Goal: Transaction & Acquisition: Book appointment/travel/reservation

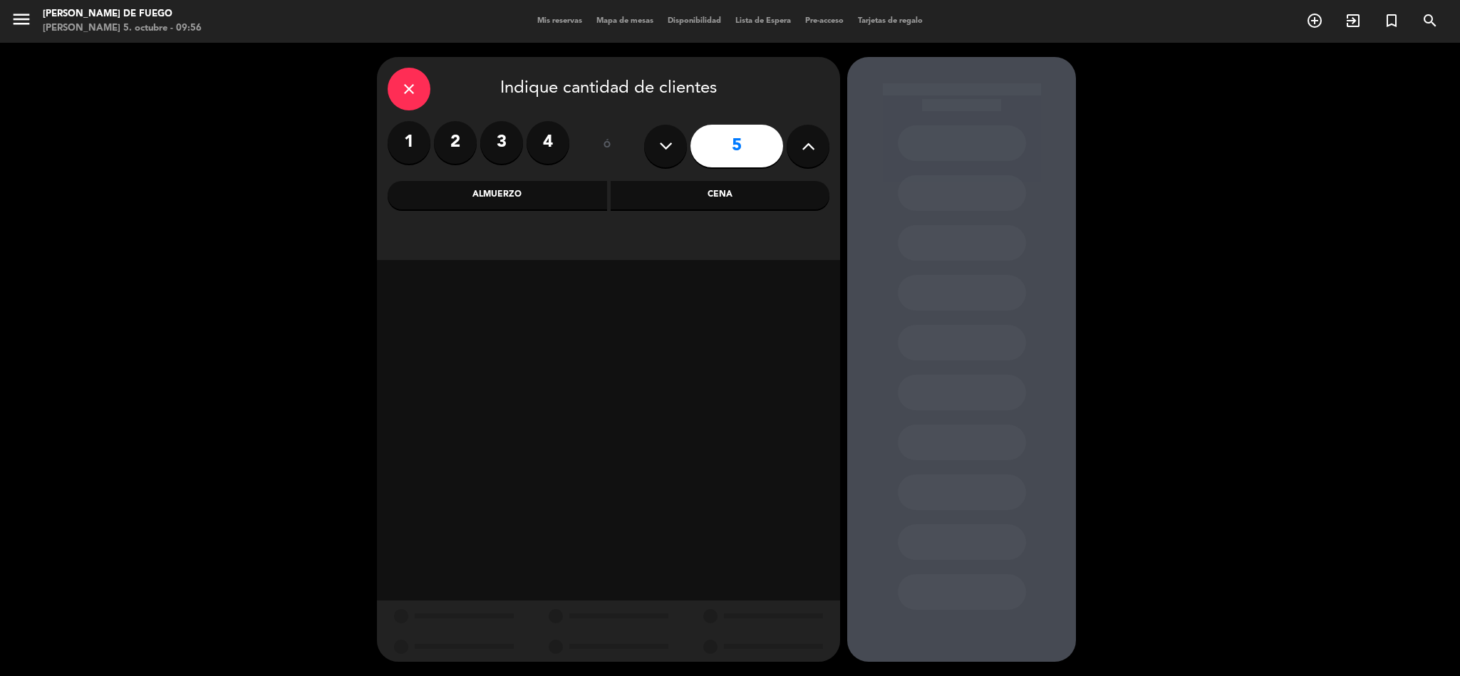
click at [573, 201] on div "Almuerzo" at bounding box center [498, 195] width 220 height 29
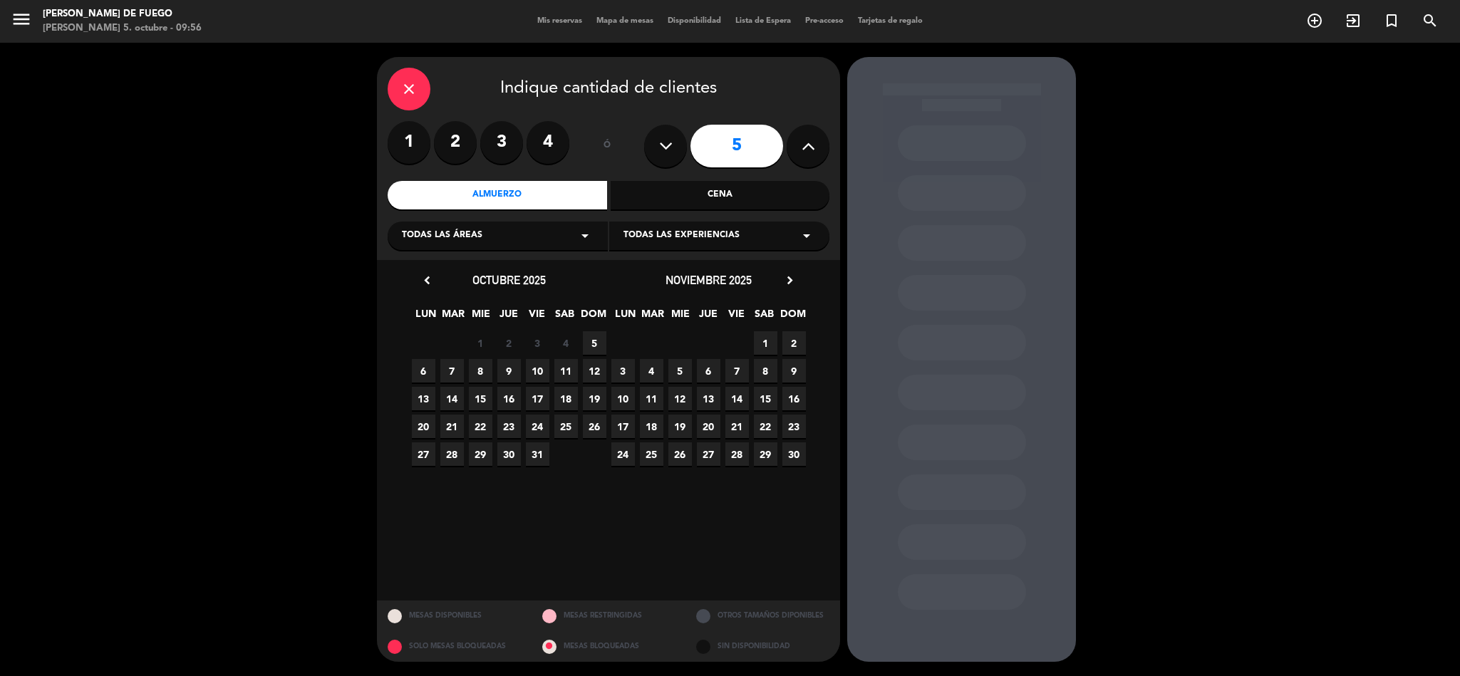
click at [593, 346] on span "5" at bounding box center [595, 343] width 24 height 24
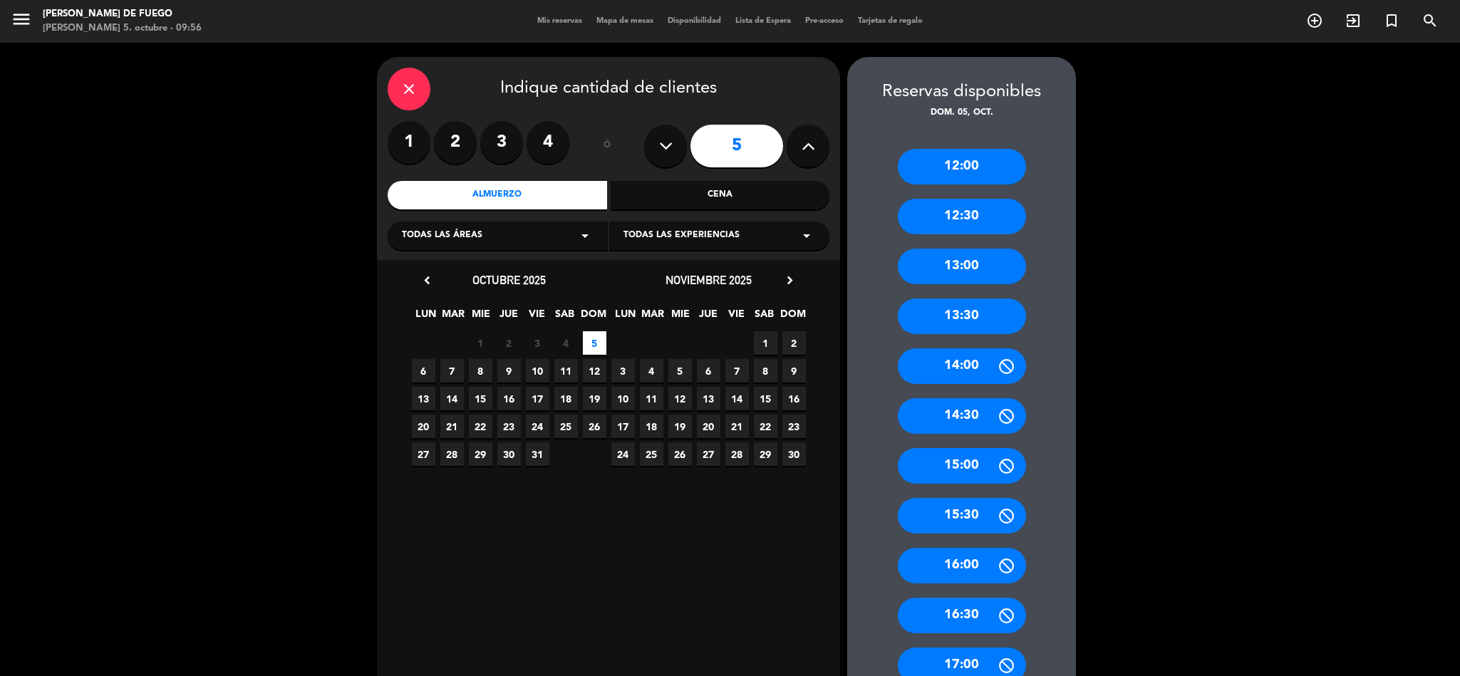
click at [966, 267] on div "13:00" at bounding box center [962, 267] width 128 height 36
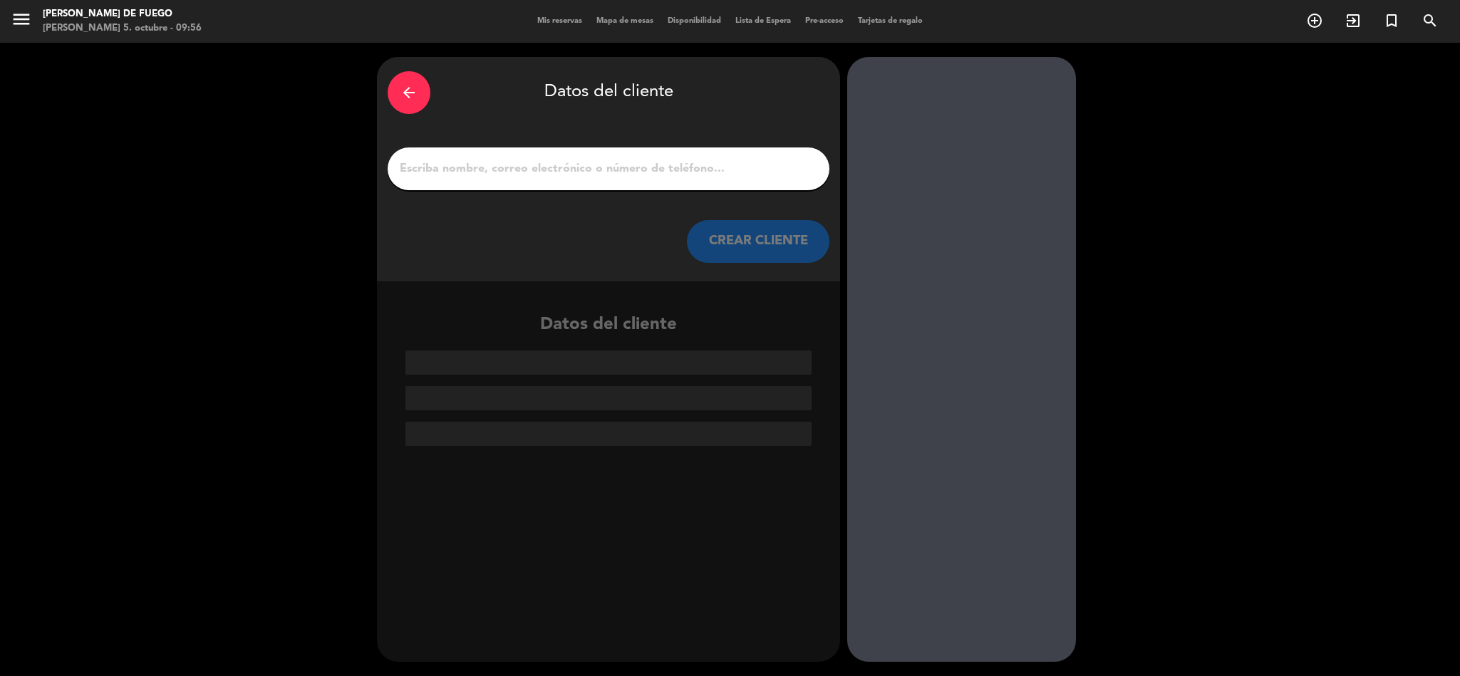
click at [700, 155] on div at bounding box center [609, 169] width 442 height 43
click at [698, 163] on input "1" at bounding box center [608, 169] width 421 height 20
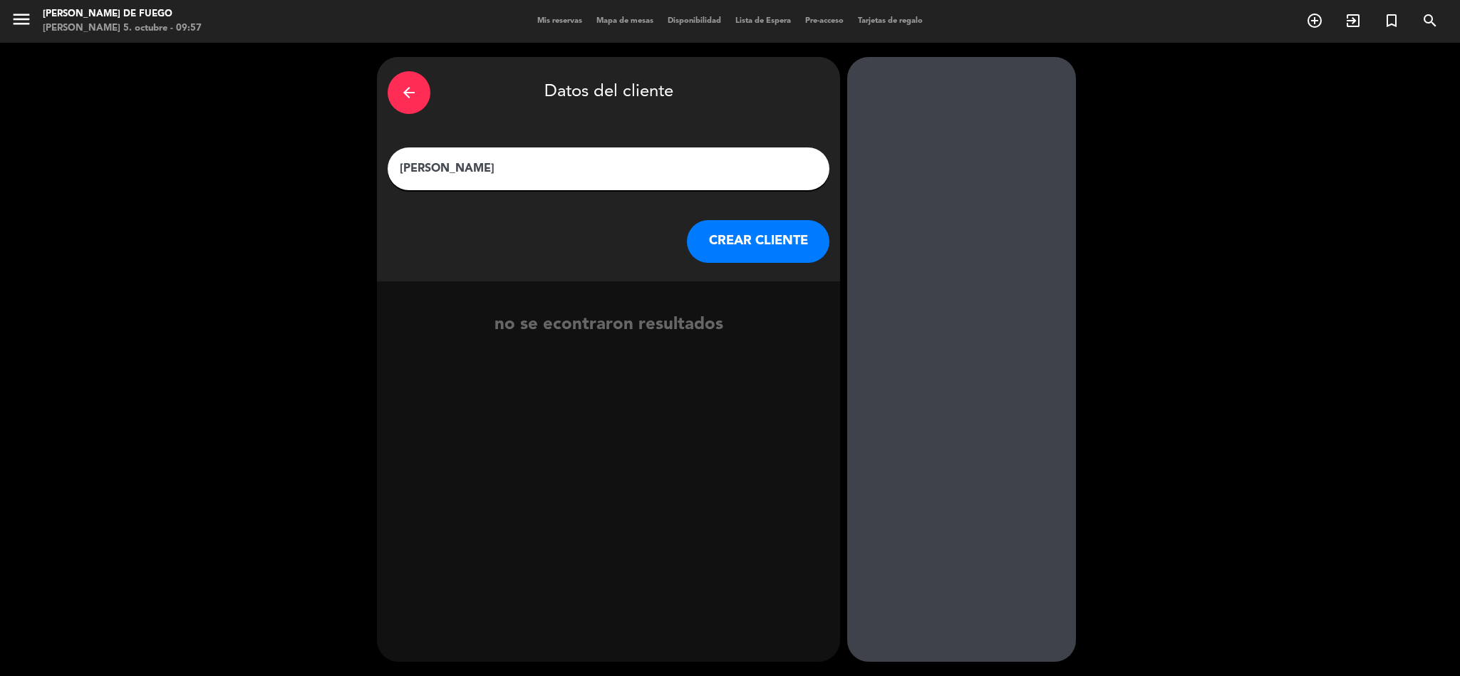
type input "[PERSON_NAME]"
click at [725, 242] on button "CREAR CLIENTE" at bounding box center [758, 241] width 143 height 43
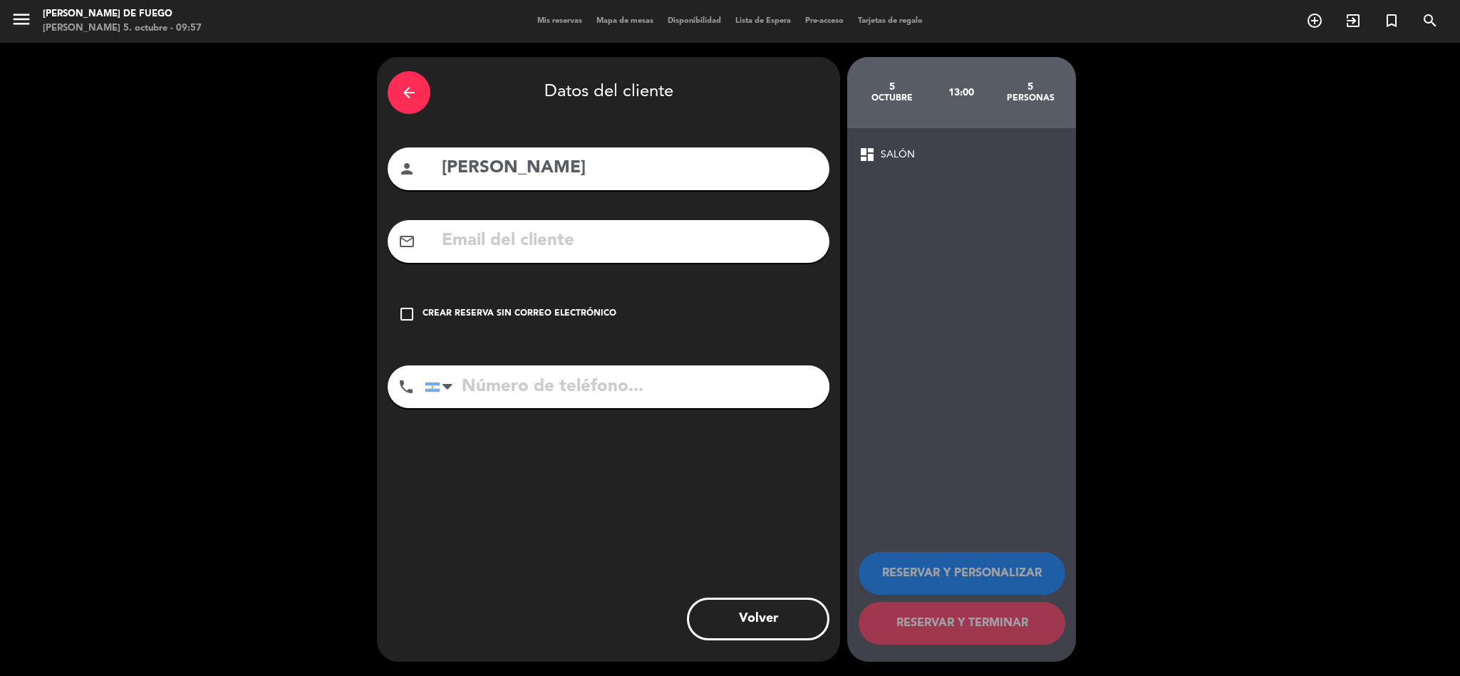
click at [401, 310] on icon "check_box_outline_blank" at bounding box center [406, 314] width 17 height 17
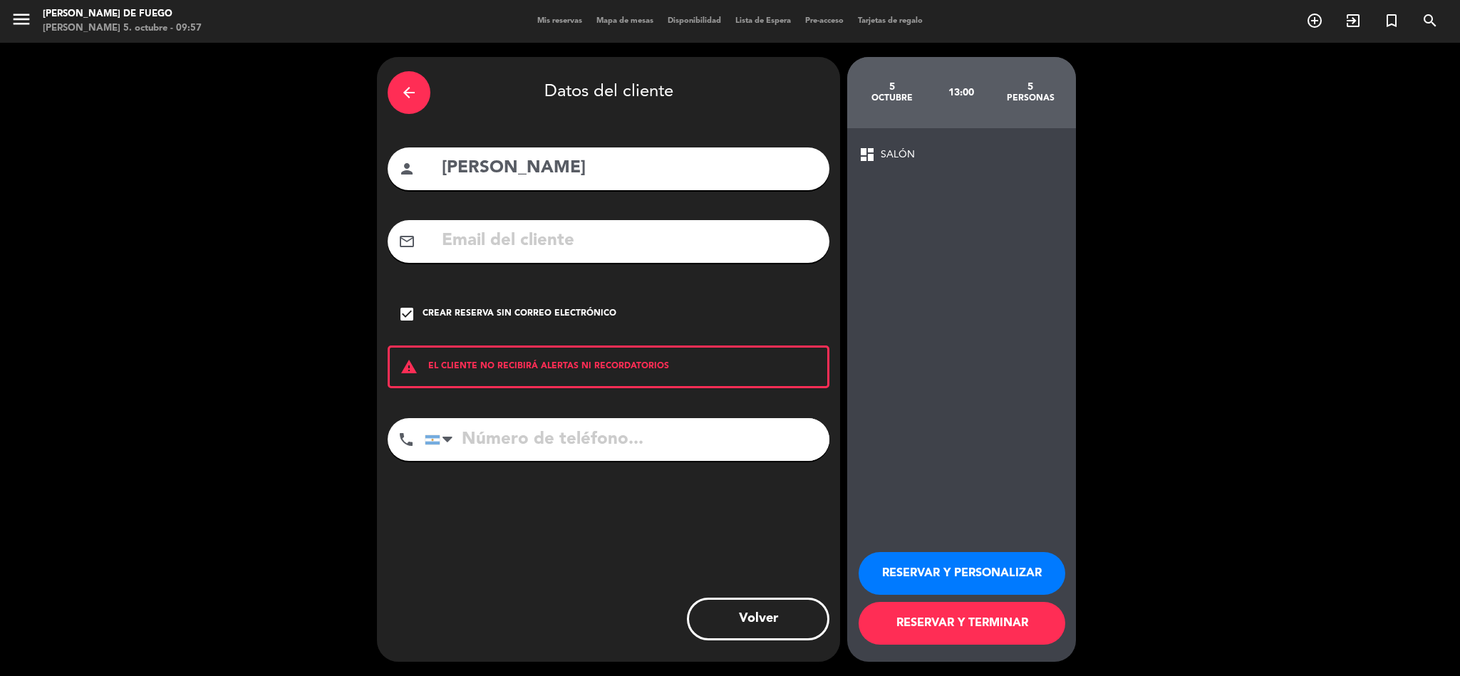
click at [914, 564] on button "RESERVAR Y PERSONALIZAR" at bounding box center [962, 573] width 207 height 43
click at [914, 564] on div "5 octubre 13:00 5 personas dashboard SALÓN RESERVAR Y PERSONALIZAR RESERVAR Y T…" at bounding box center [961, 359] width 229 height 605
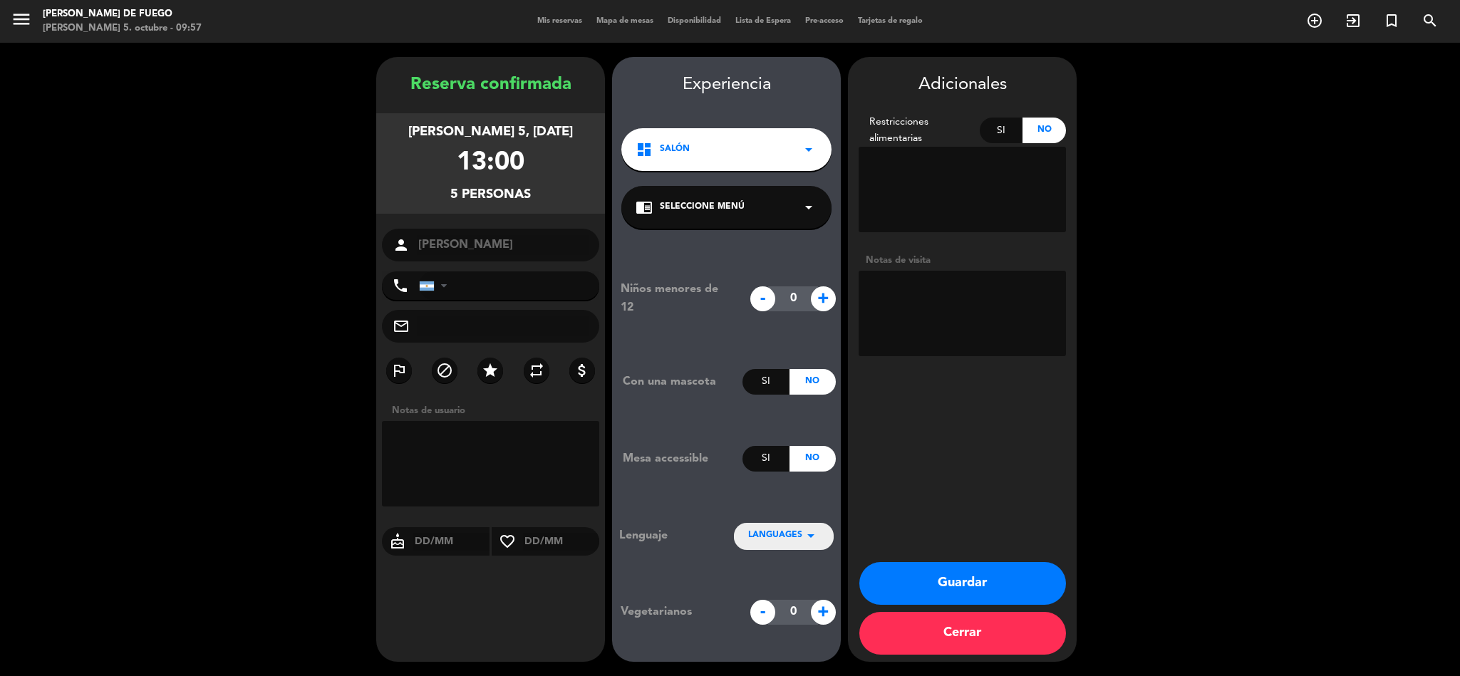
click at [1031, 584] on button "Guardar" at bounding box center [963, 583] width 207 height 43
